Goal: Obtain resource: Download file/media

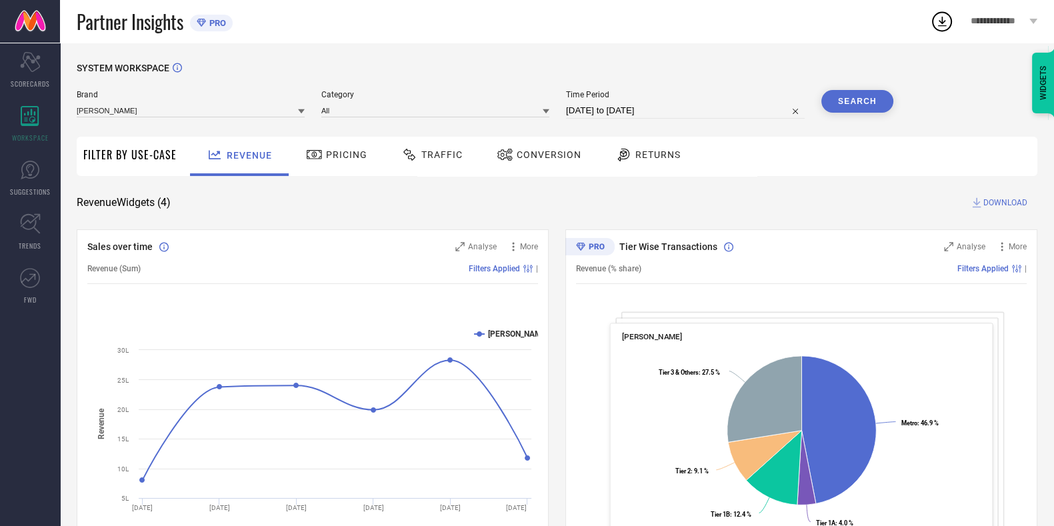
click at [426, 151] on span "Traffic" at bounding box center [441, 154] width 41 height 11
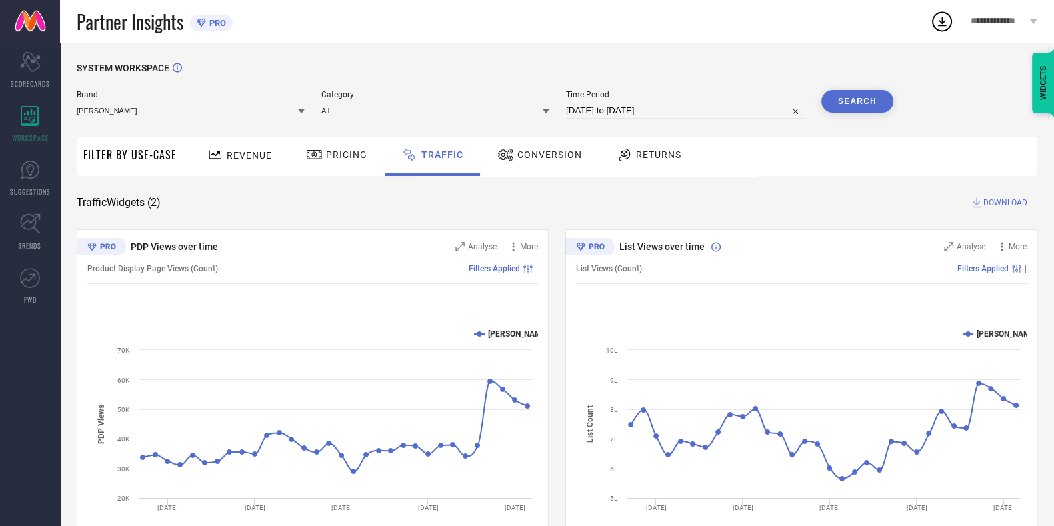
click at [1009, 209] on span "DOWNLOAD" at bounding box center [1005, 202] width 44 height 13
click at [607, 103] on div "Time Period [DATE] to [DATE]" at bounding box center [685, 104] width 239 height 29
select select "7"
select select "2025"
select select "8"
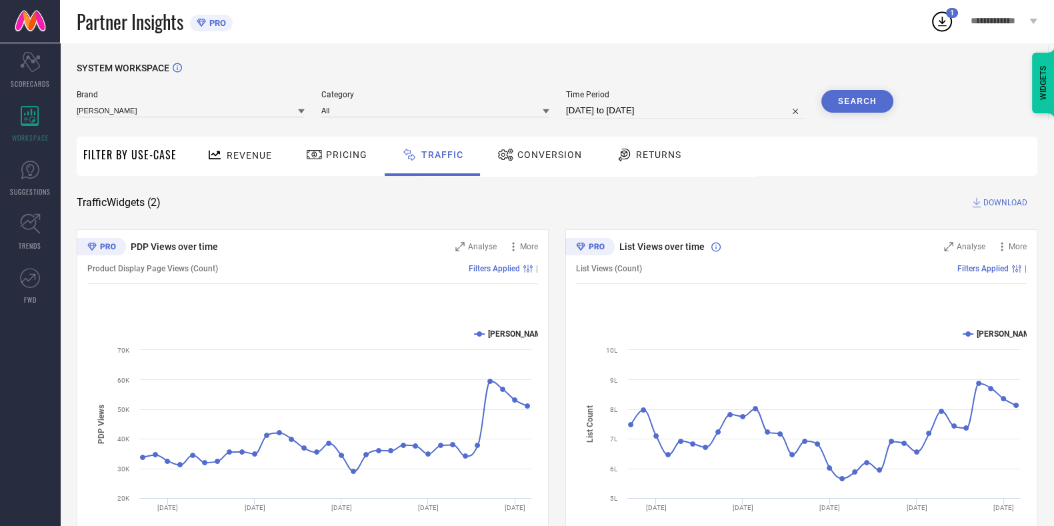
select select "2025"
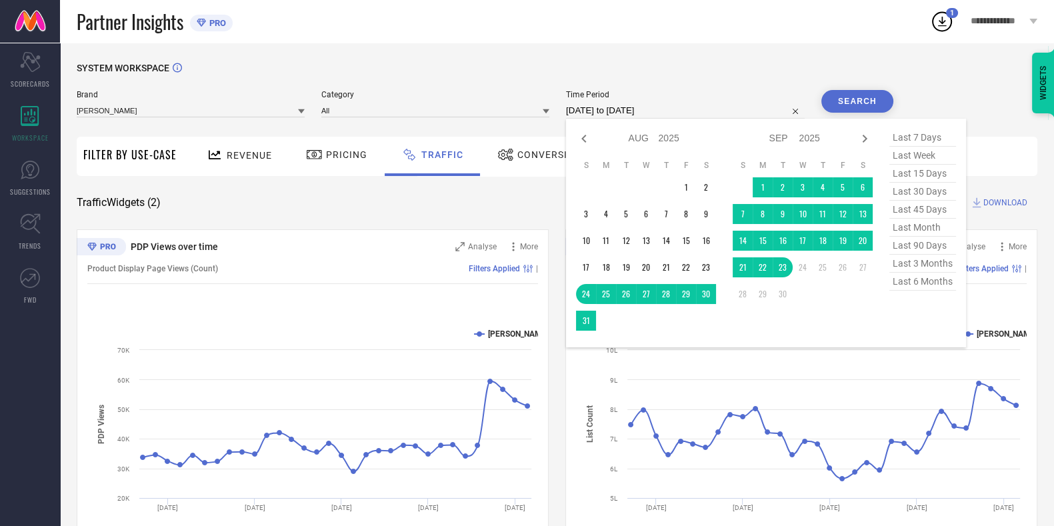
click at [610, 107] on input "[DATE] to [DATE]" at bounding box center [685, 111] width 239 height 16
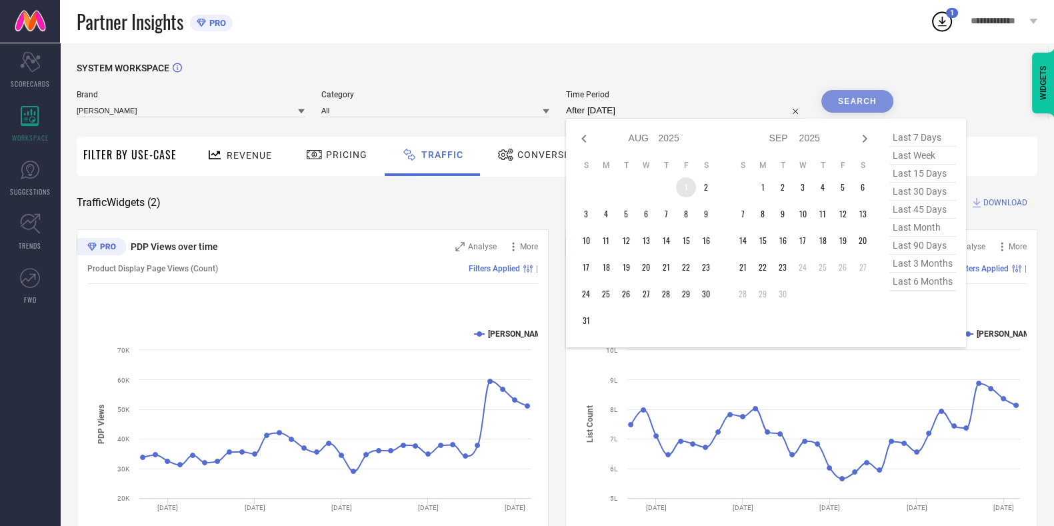
click at [693, 197] on td "1" at bounding box center [686, 187] width 20 height 20
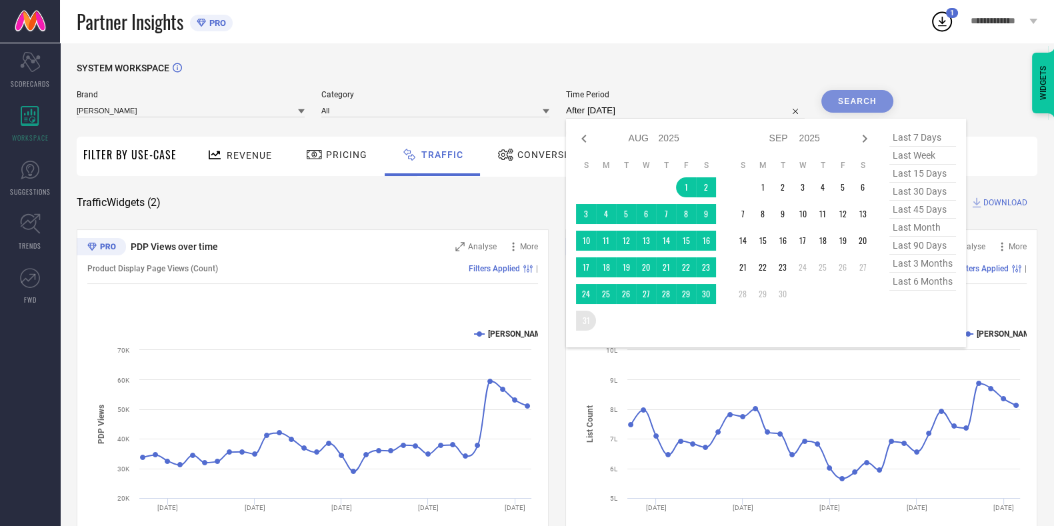
type input "[DATE] to [DATE]"
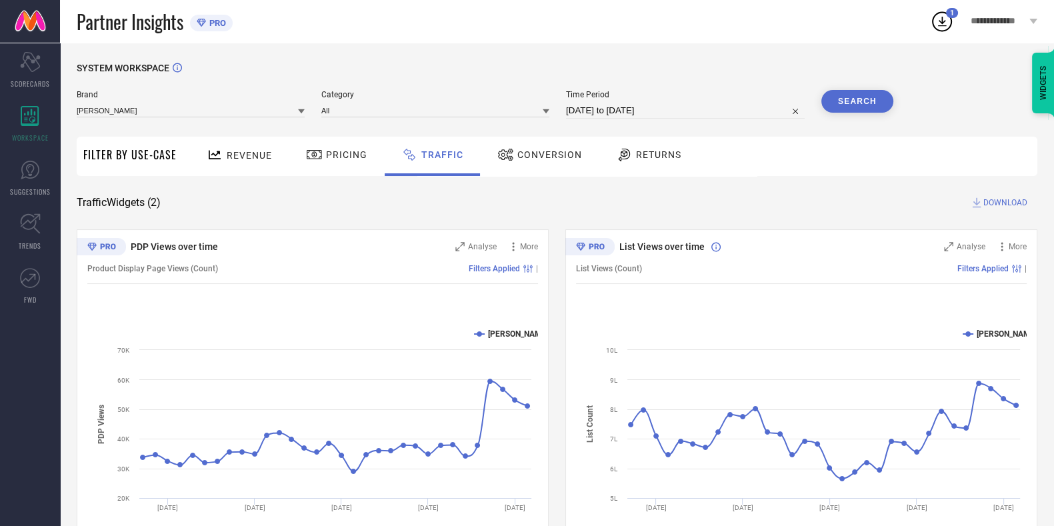
click at [844, 113] on div "Search" at bounding box center [857, 104] width 72 height 29
click at [846, 109] on button "Search" at bounding box center [857, 101] width 72 height 23
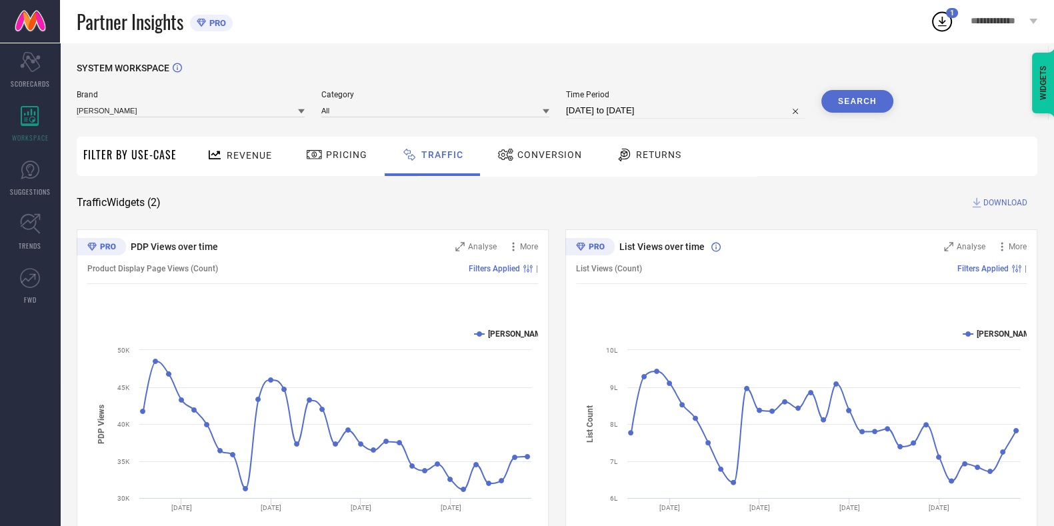
click at [624, 115] on input "[DATE] to [DATE]" at bounding box center [685, 111] width 239 height 16
select select "7"
select select "2025"
select select "8"
select select "2025"
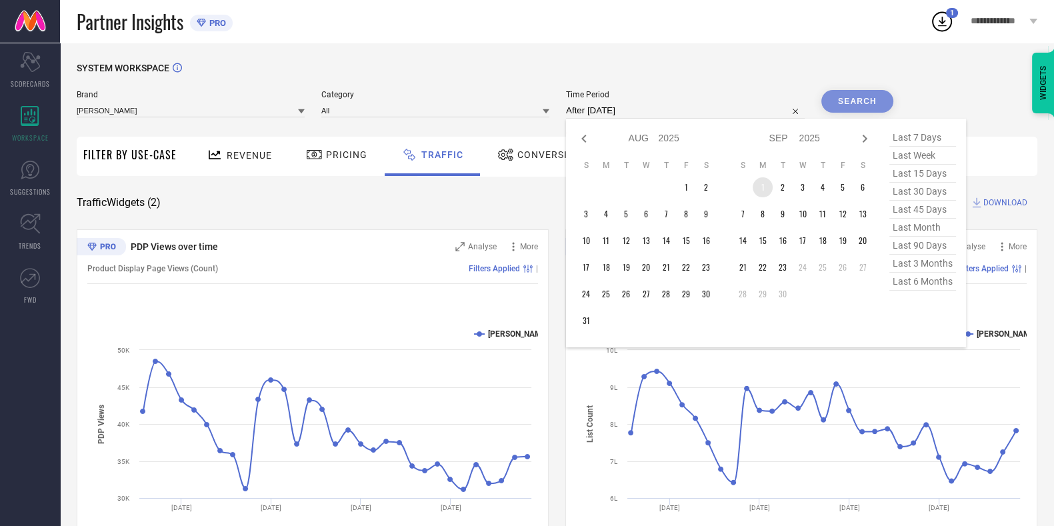
click at [763, 188] on td "1" at bounding box center [762, 187] width 20 height 20
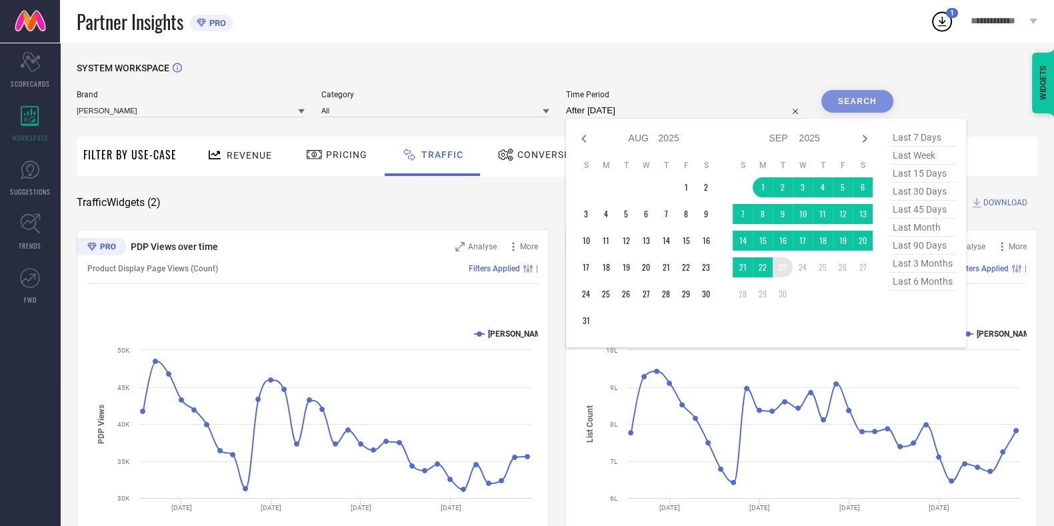
type input "[DATE] to [DATE]"
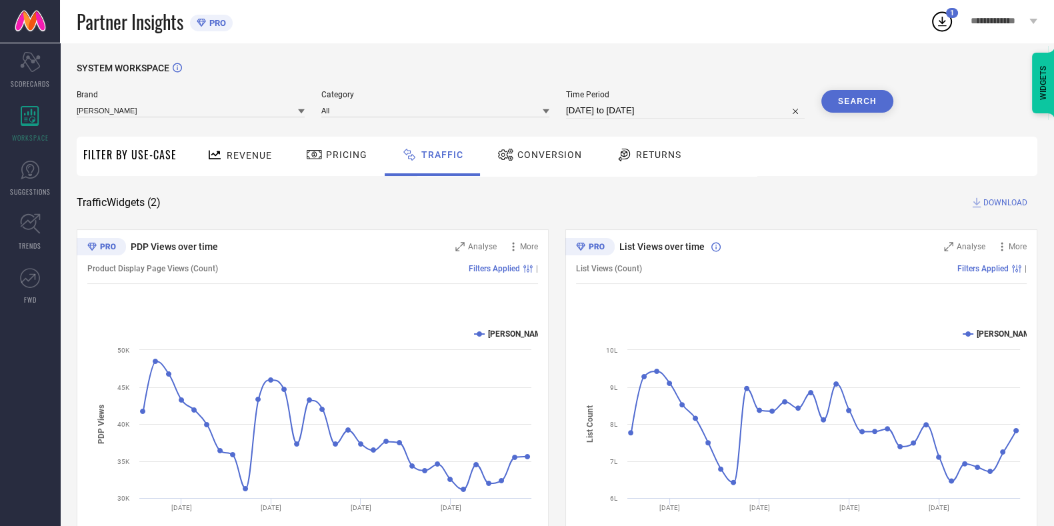
click at [865, 105] on button "Search" at bounding box center [857, 101] width 72 height 23
